Goal: Information Seeking & Learning: Learn about a topic

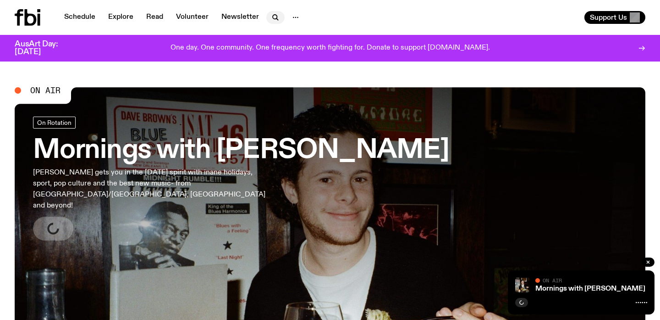
click at [272, 16] on icon "button" at bounding box center [275, 17] width 11 height 11
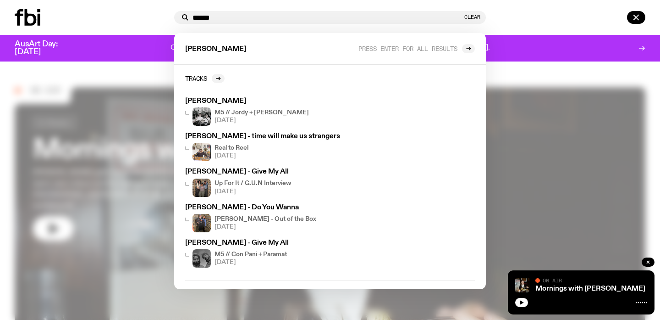
type input "******"
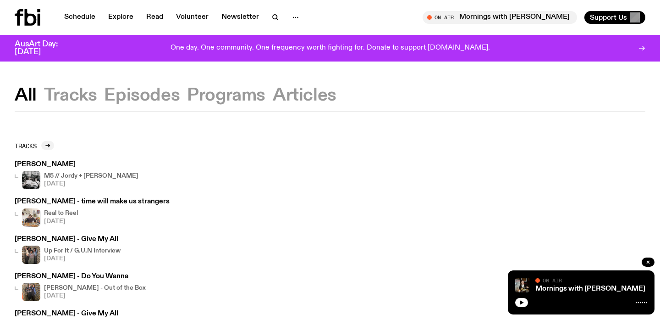
click at [54, 94] on button "Tracks" at bounding box center [70, 95] width 53 height 17
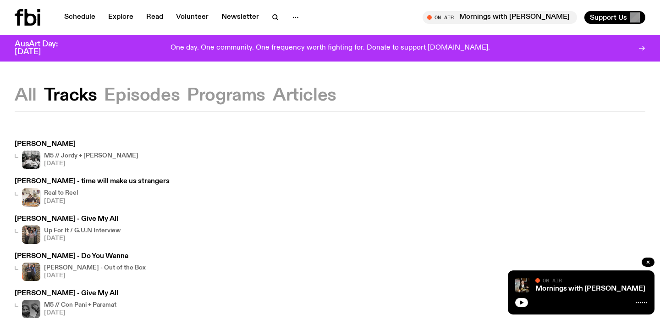
click at [61, 155] on h4 "M5 // Jordy + [PERSON_NAME]" at bounding box center [91, 156] width 94 height 6
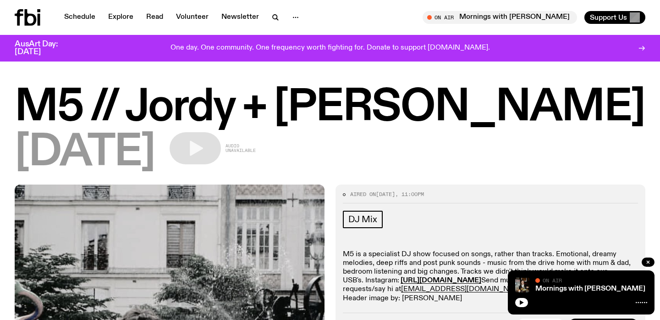
click at [24, 19] on icon at bounding box center [28, 17] width 26 height 17
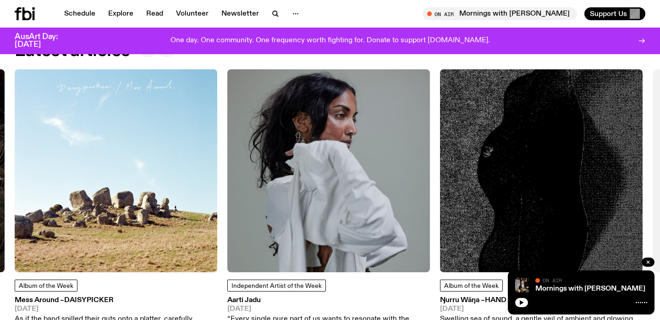
scroll to position [1143, 0]
